Goal: Browse casually

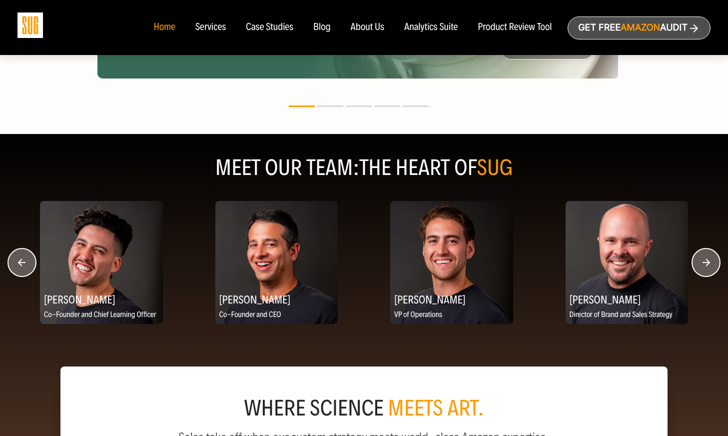
scroll to position [1198, 0]
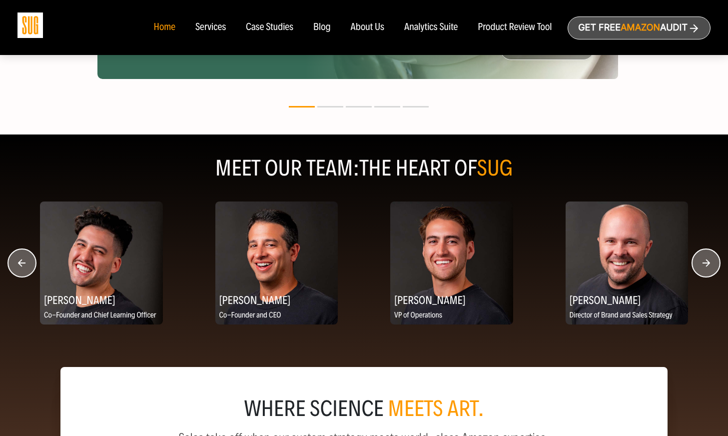
click at [704, 265] on circle "button" at bounding box center [706, 263] width 28 height 28
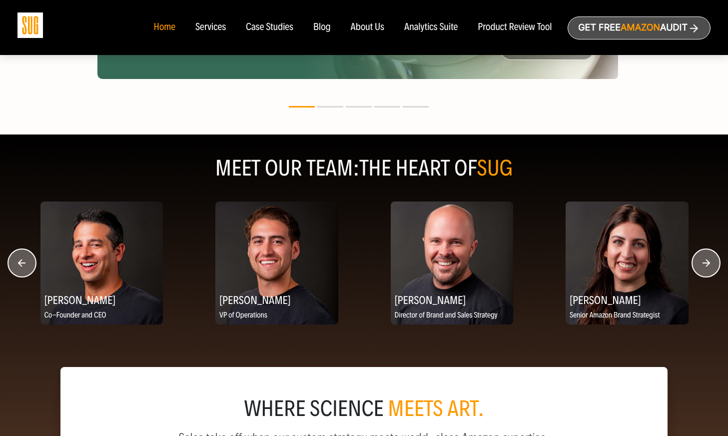
click at [704, 265] on circle "button" at bounding box center [706, 263] width 28 height 28
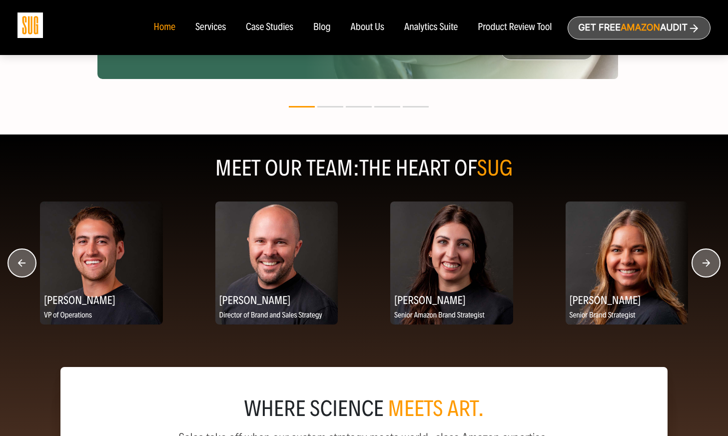
click at [704, 265] on circle "button" at bounding box center [706, 263] width 28 height 28
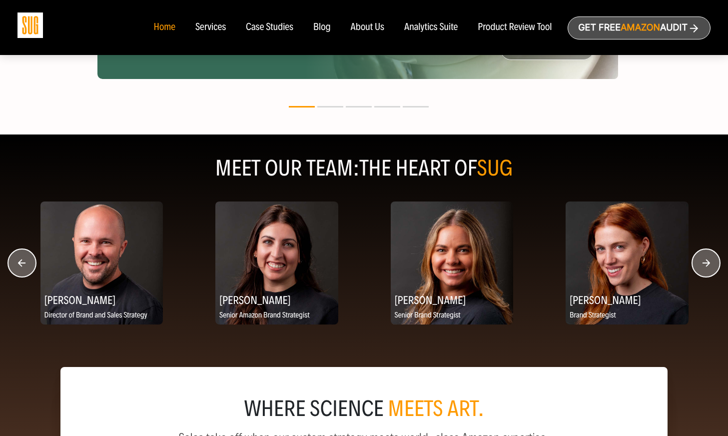
click at [704, 265] on circle "button" at bounding box center [706, 263] width 28 height 28
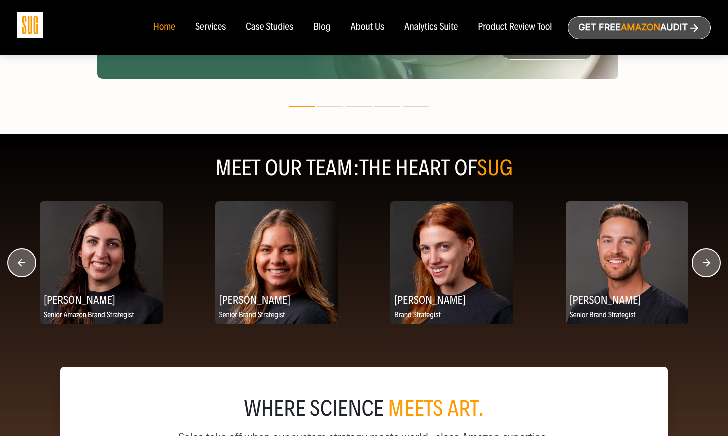
click at [704, 265] on circle "button" at bounding box center [706, 263] width 28 height 28
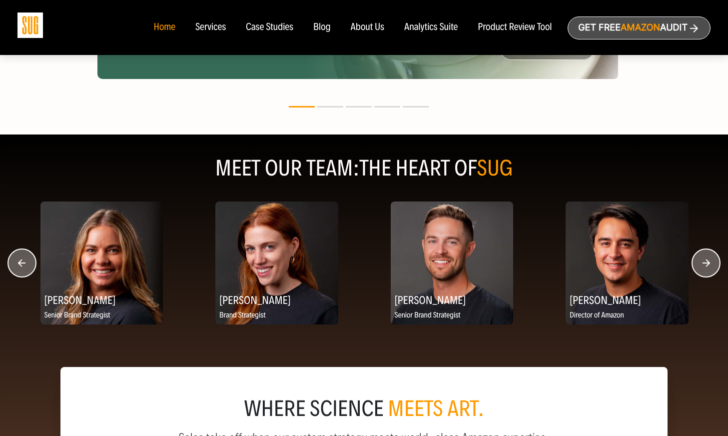
click at [704, 265] on circle "button" at bounding box center [706, 263] width 28 height 28
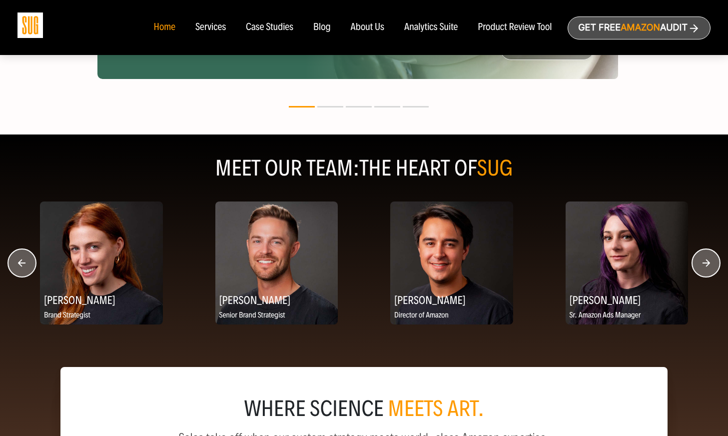
click at [704, 265] on circle "button" at bounding box center [706, 263] width 28 height 28
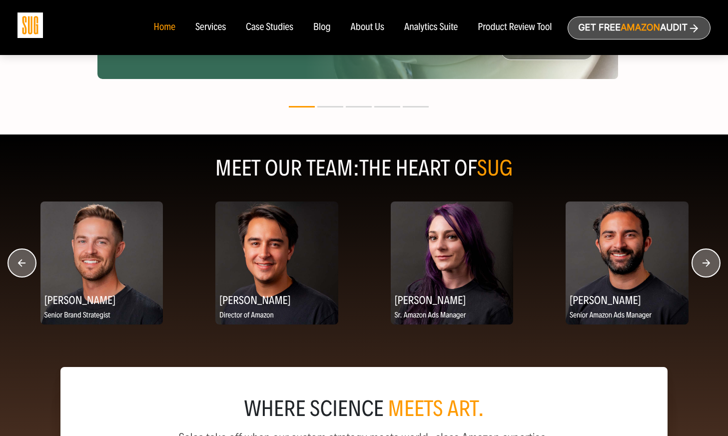
click at [704, 265] on circle "button" at bounding box center [706, 263] width 28 height 28
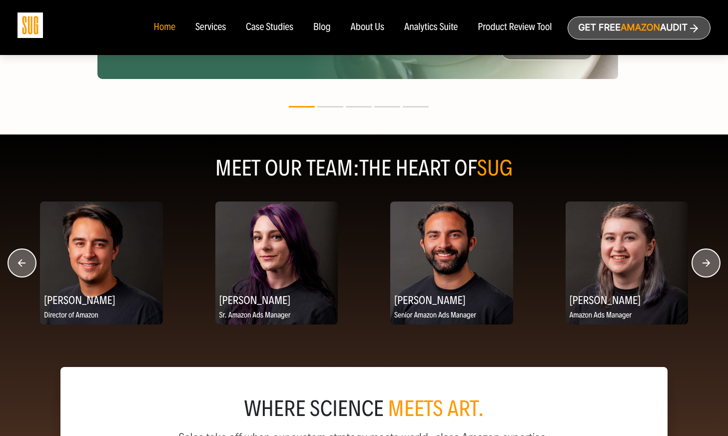
click at [704, 265] on circle "button" at bounding box center [706, 263] width 28 height 28
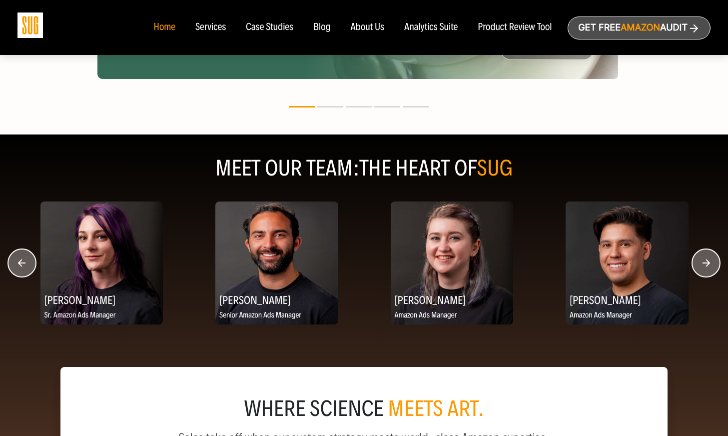
click at [704, 265] on circle "button" at bounding box center [706, 263] width 28 height 28
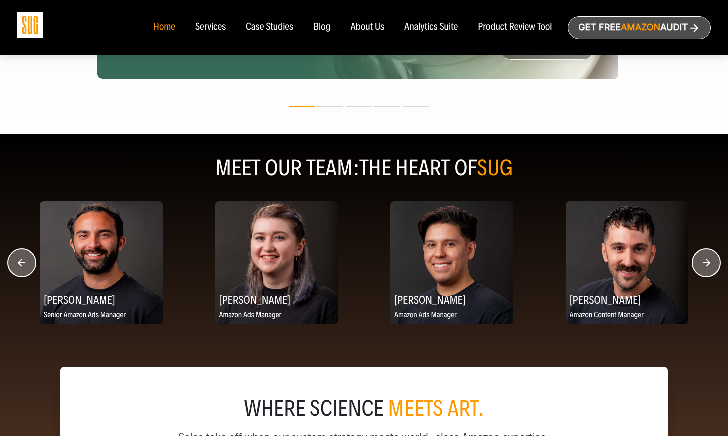
click at [704, 265] on circle "button" at bounding box center [706, 263] width 28 height 28
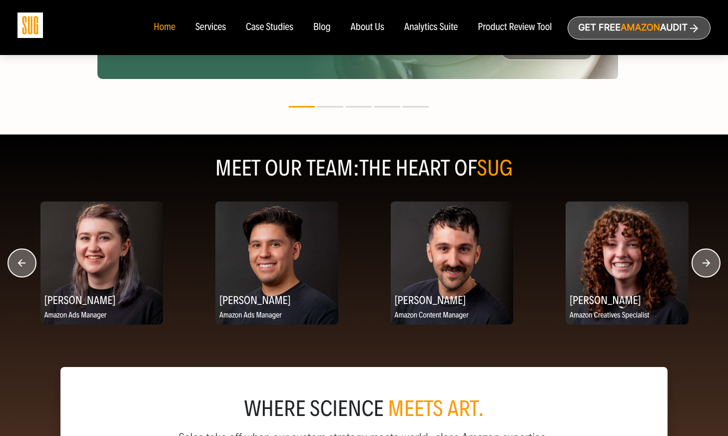
click at [704, 265] on circle "button" at bounding box center [706, 263] width 28 height 28
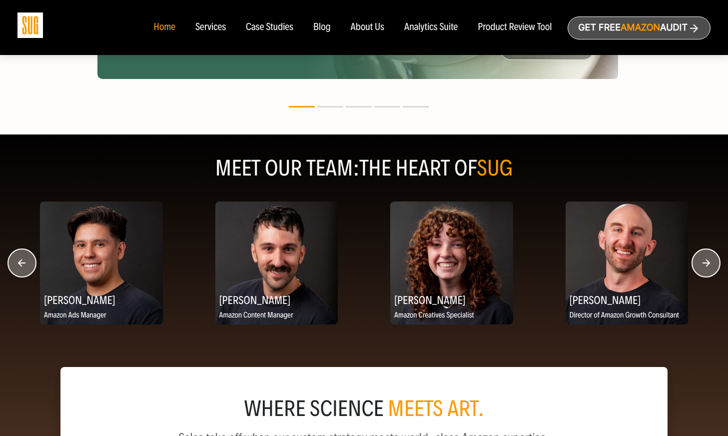
click at [704, 265] on circle "button" at bounding box center [706, 263] width 28 height 28
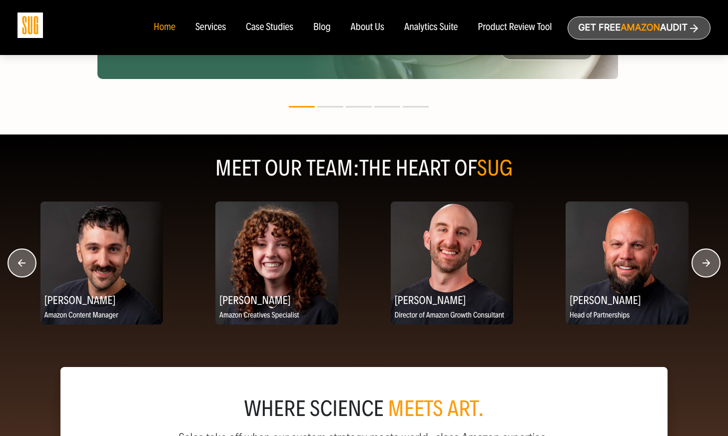
click at [704, 265] on circle "button" at bounding box center [706, 263] width 28 height 28
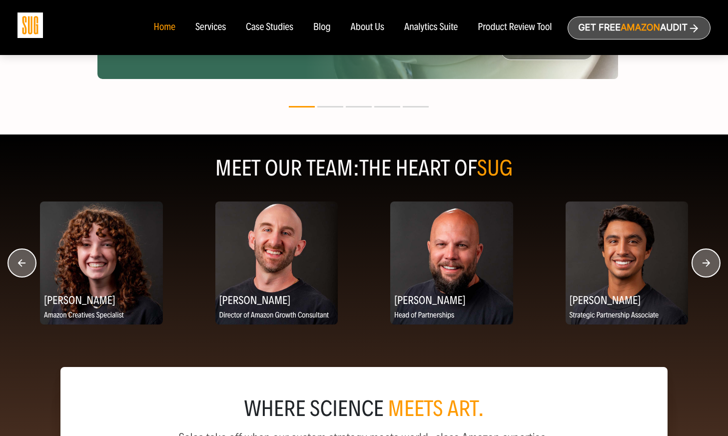
click at [704, 265] on circle "button" at bounding box center [706, 263] width 28 height 28
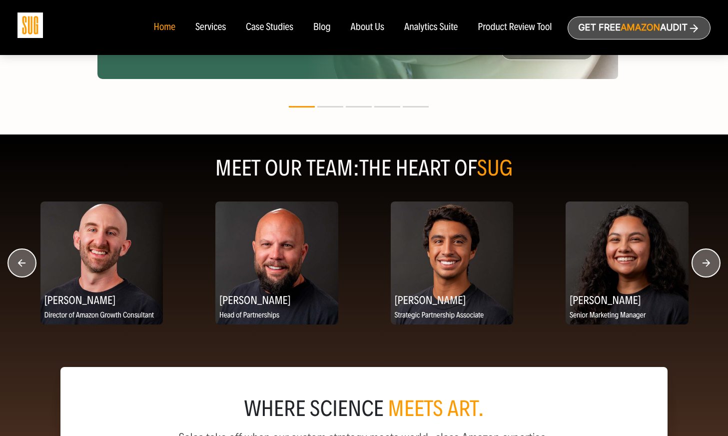
click at [704, 265] on circle "button" at bounding box center [706, 263] width 28 height 28
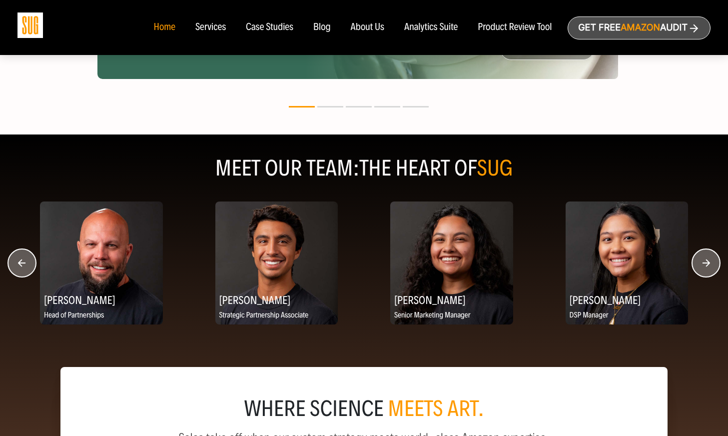
click at [704, 265] on circle "button" at bounding box center [706, 263] width 28 height 28
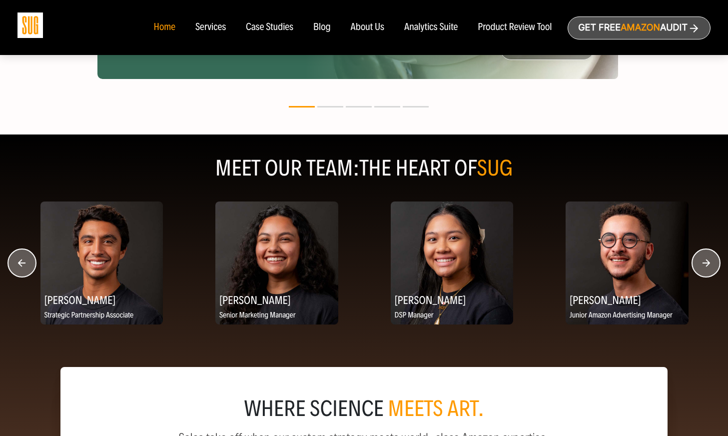
click at [704, 265] on circle "button" at bounding box center [706, 263] width 28 height 28
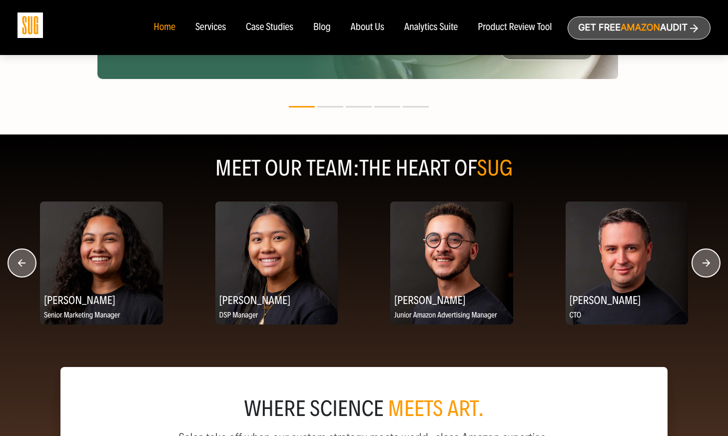
click at [704, 265] on circle "button" at bounding box center [706, 263] width 28 height 28
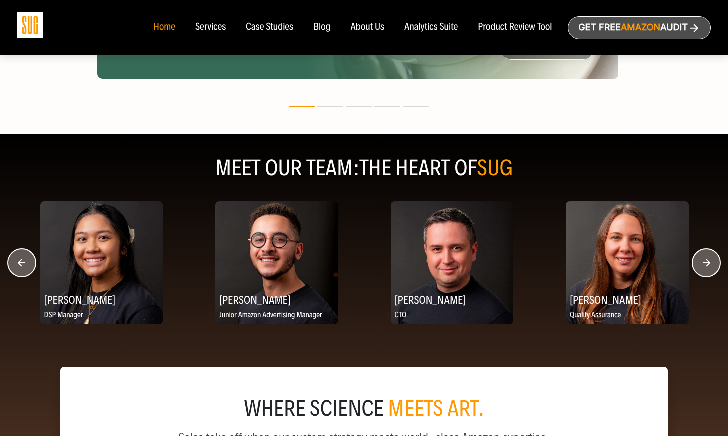
click at [704, 265] on circle "button" at bounding box center [706, 263] width 28 height 28
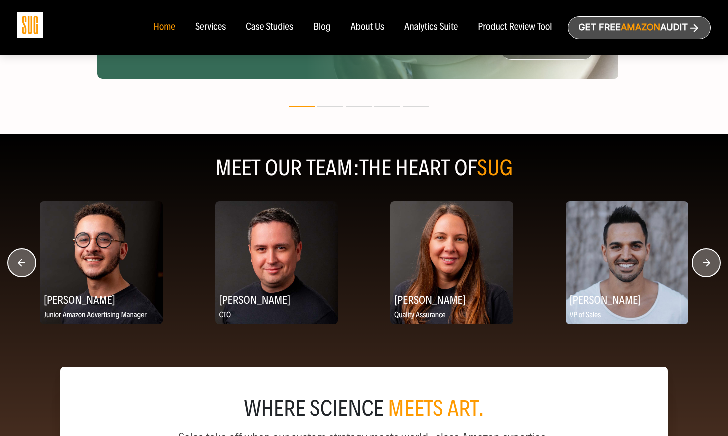
click at [704, 265] on circle "button" at bounding box center [706, 263] width 28 height 28
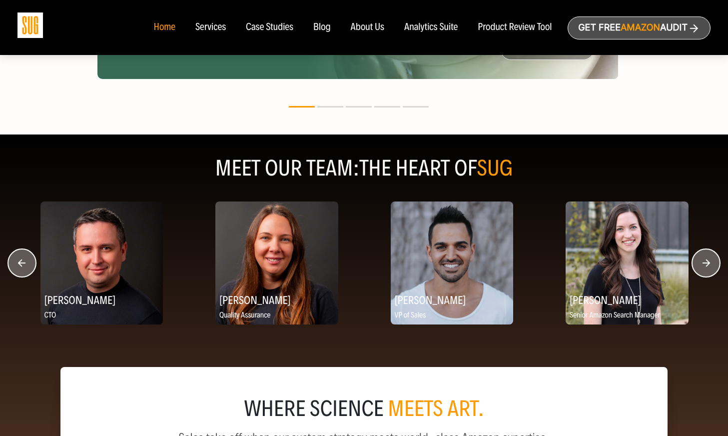
click at [704, 265] on circle "button" at bounding box center [706, 263] width 28 height 28
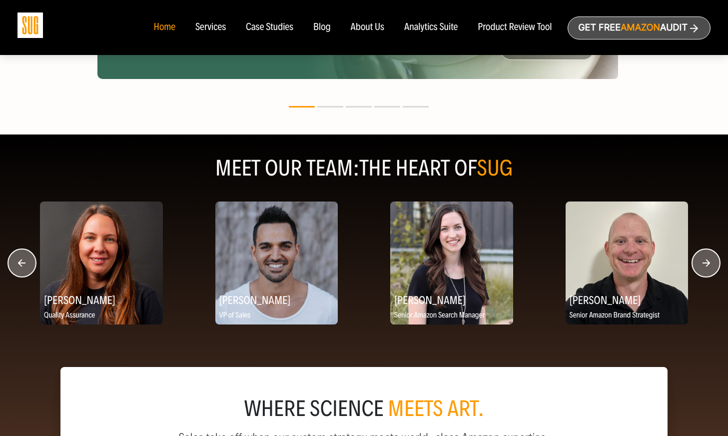
click at [704, 265] on circle "button" at bounding box center [706, 263] width 28 height 28
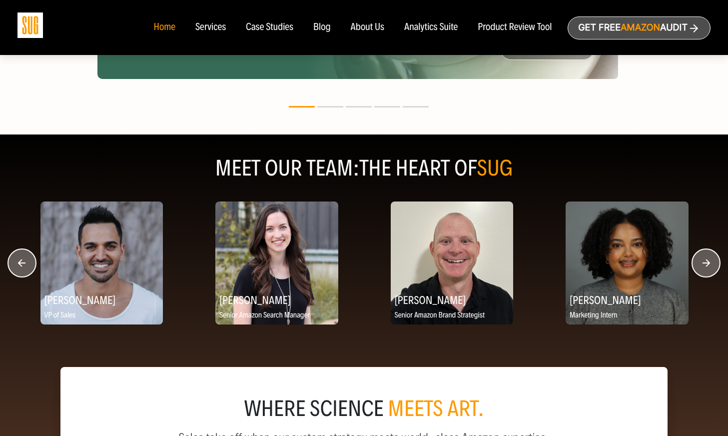
click at [704, 265] on circle "button" at bounding box center [706, 263] width 28 height 28
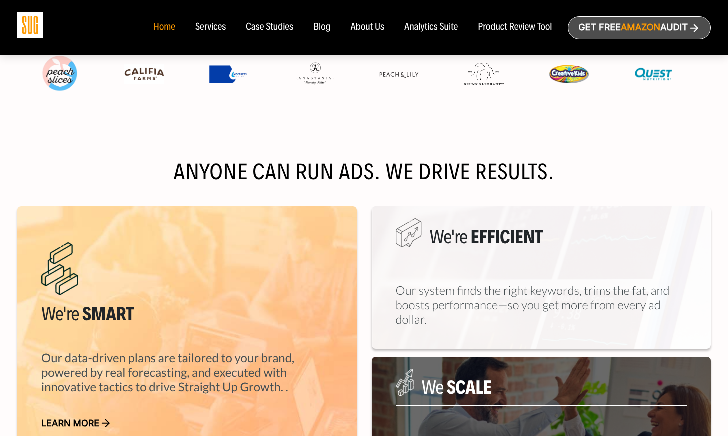
scroll to position [0, 0]
